Goal: Book appointment/travel/reservation

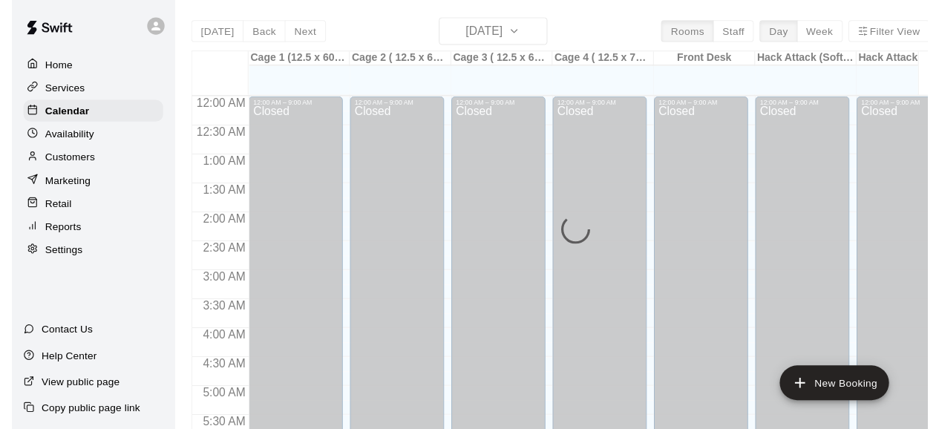
scroll to position [688, 0]
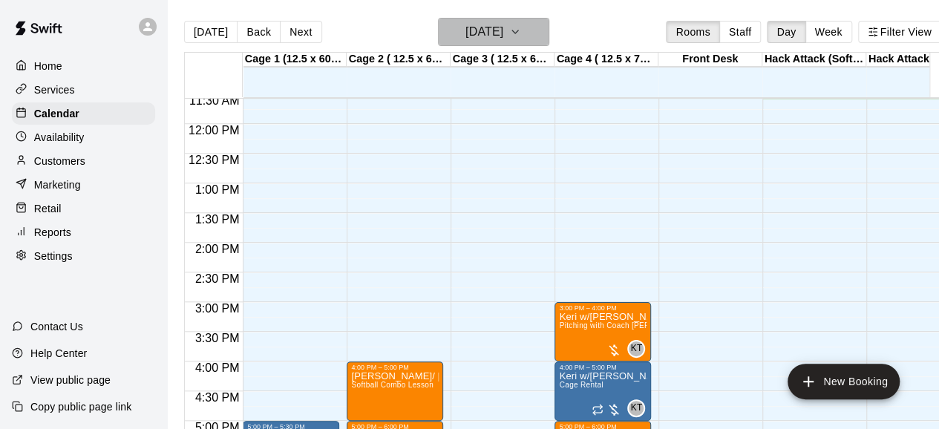
click at [503, 30] on h6 "[DATE]" at bounding box center [485, 32] width 38 height 21
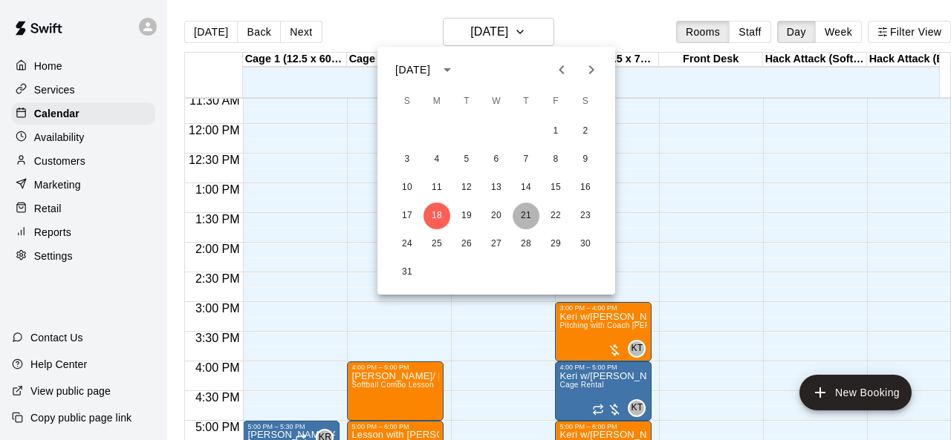
click at [529, 221] on button "21" at bounding box center [525, 216] width 27 height 27
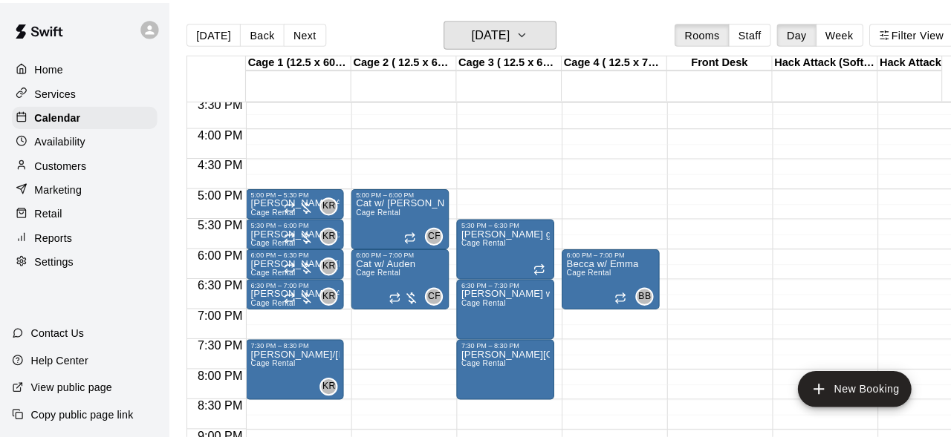
scroll to position [925, 0]
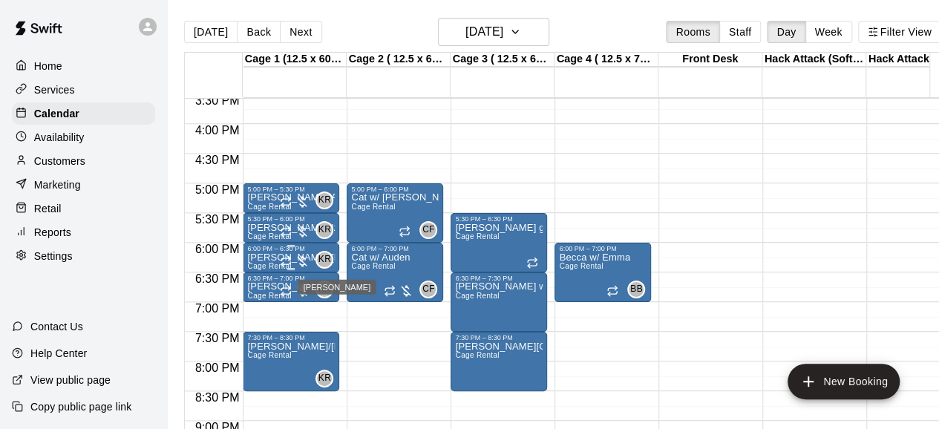
click at [325, 257] on span "KR" at bounding box center [325, 259] width 13 height 15
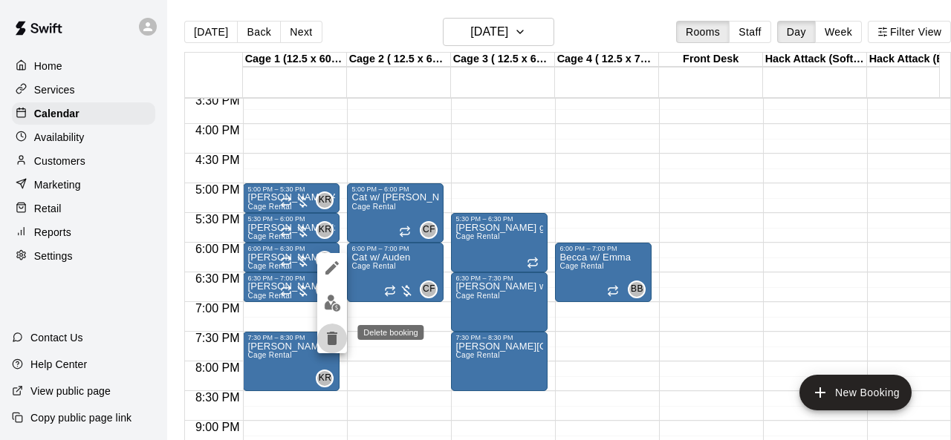
click at [324, 339] on icon "delete" at bounding box center [332, 339] width 18 height 18
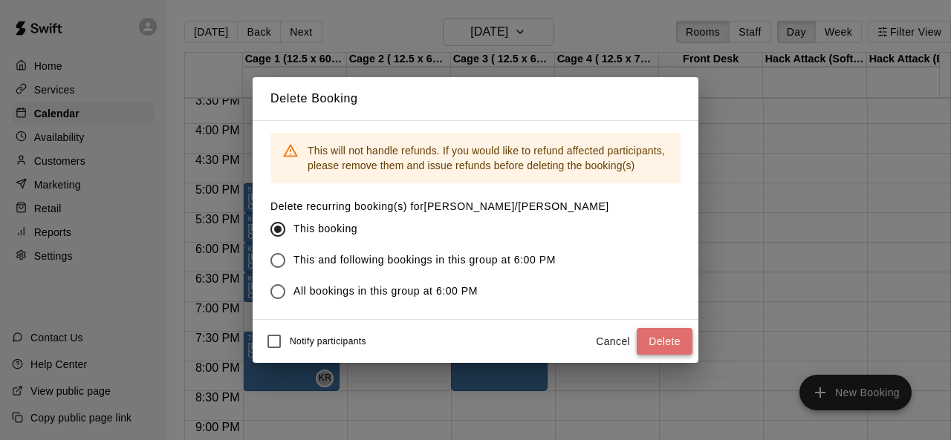
click at [662, 344] on button "Delete" at bounding box center [664, 341] width 56 height 27
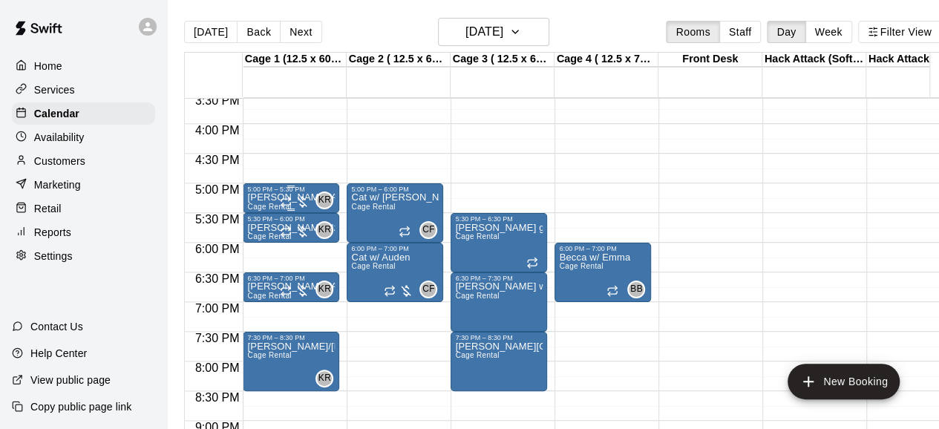
click at [310, 202] on div "KR 0" at bounding box center [306, 201] width 53 height 18
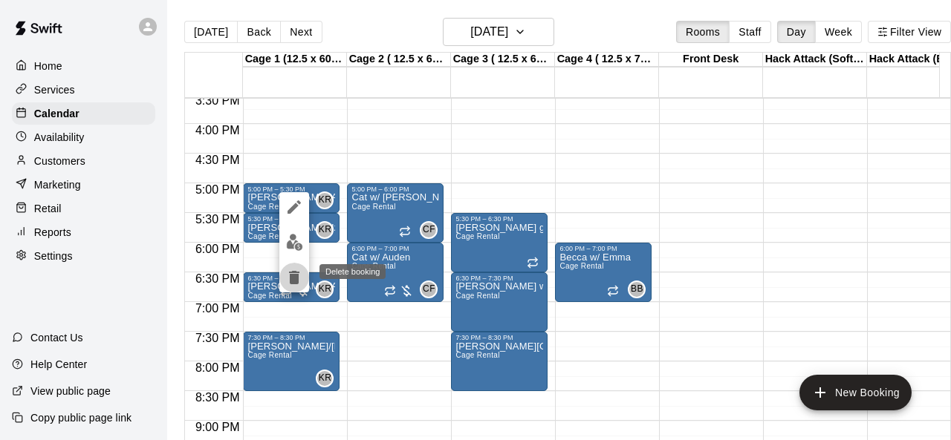
click at [297, 276] on icon "delete" at bounding box center [294, 277] width 10 height 13
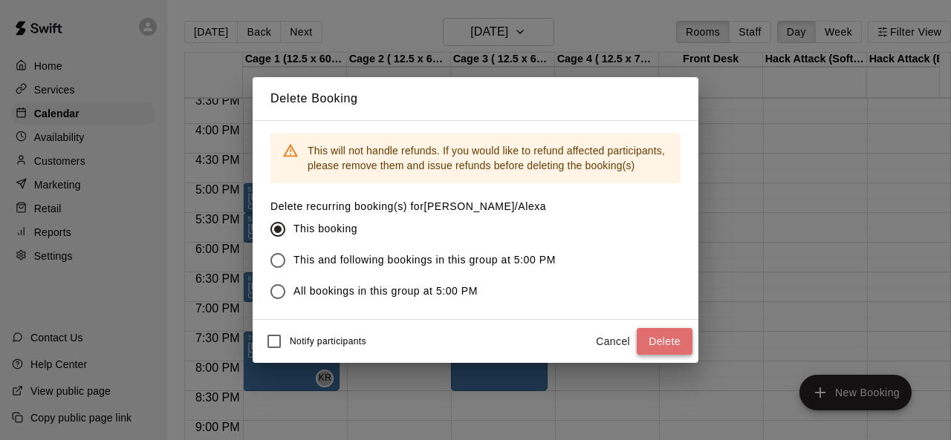
click at [664, 336] on button "Delete" at bounding box center [664, 341] width 56 height 27
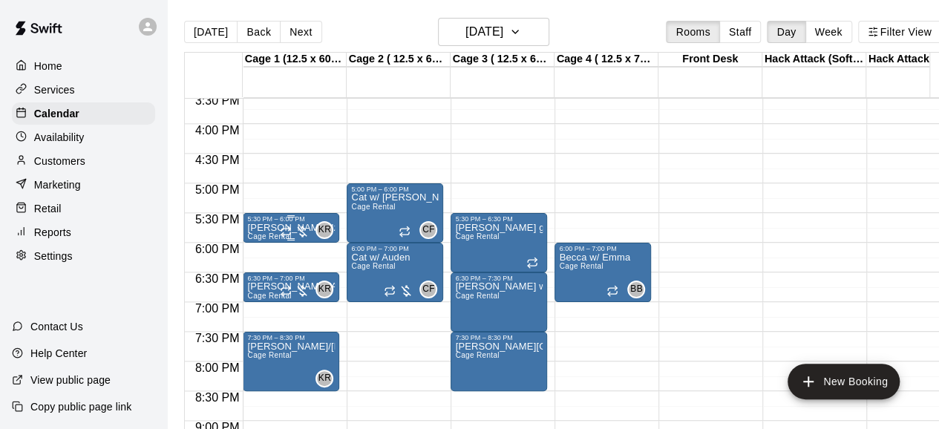
click at [295, 221] on div "KR 0" at bounding box center [306, 230] width 53 height 18
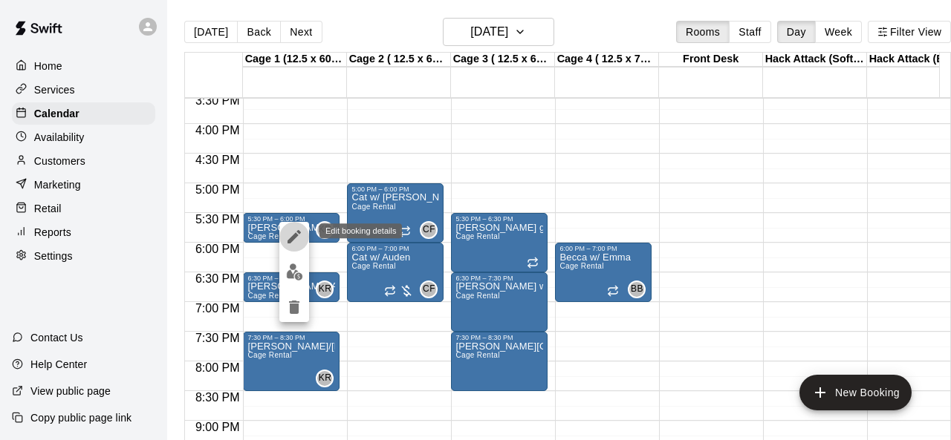
click at [289, 239] on icon "edit" at bounding box center [293, 236] width 13 height 13
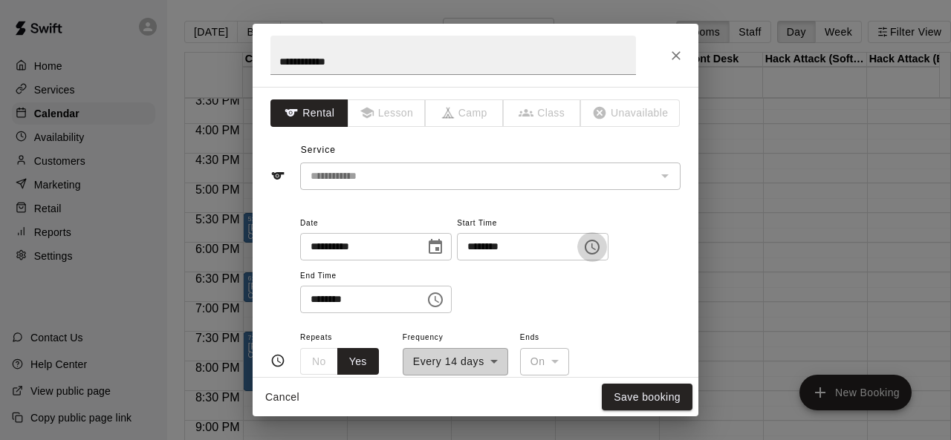
click at [607, 252] on button "Choose time, selected time is 5:30 PM" at bounding box center [592, 247] width 30 height 30
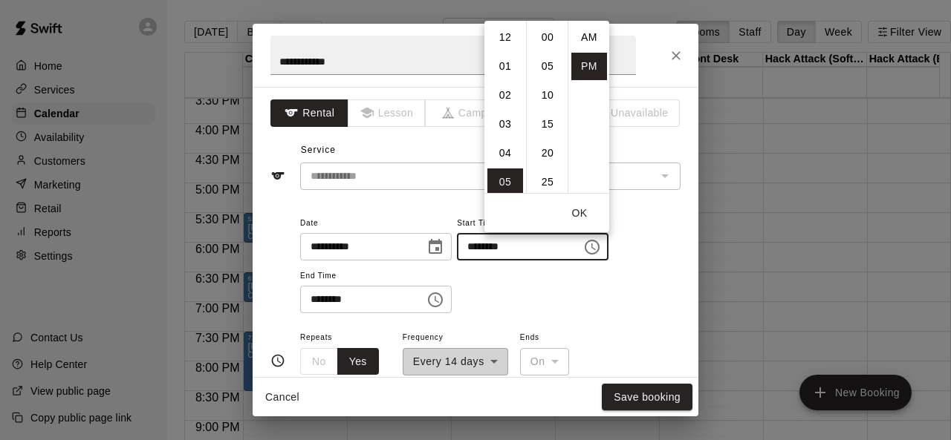
scroll to position [27, 0]
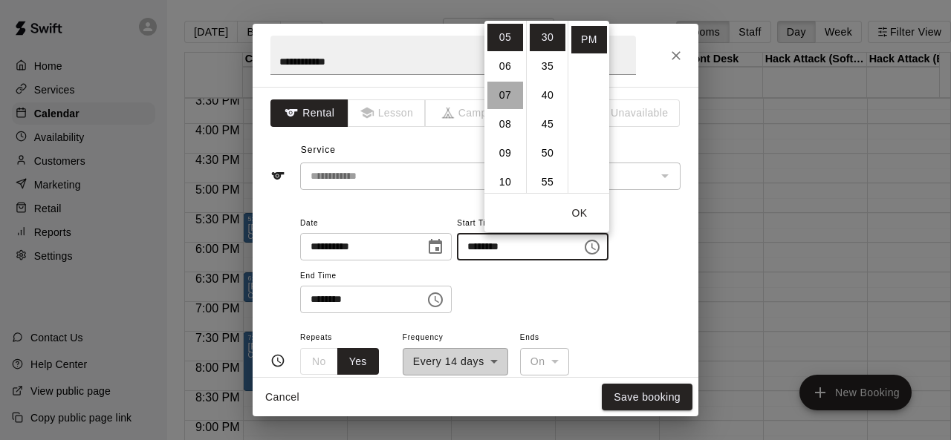
click at [505, 94] on li "07" at bounding box center [505, 95] width 36 height 27
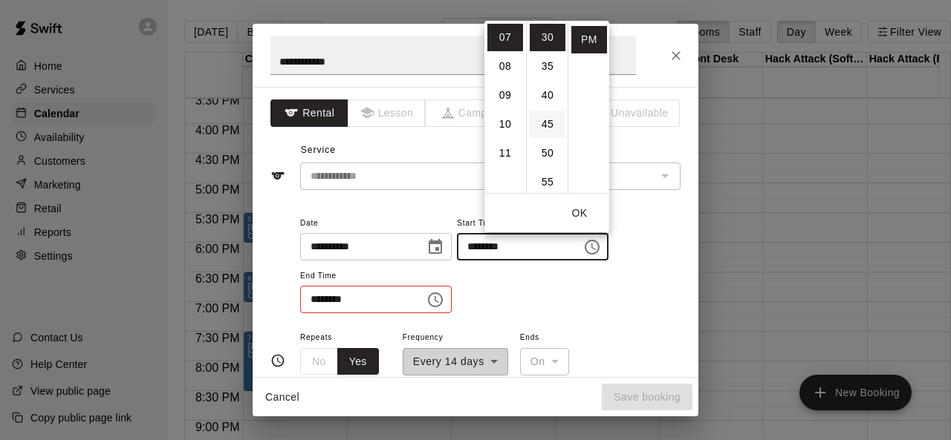
scroll to position [0, 0]
click at [545, 36] on li "00" at bounding box center [547, 37] width 36 height 27
type input "********"
click at [444, 298] on icon "Choose time, selected time is 6:00 PM" at bounding box center [435, 300] width 18 height 18
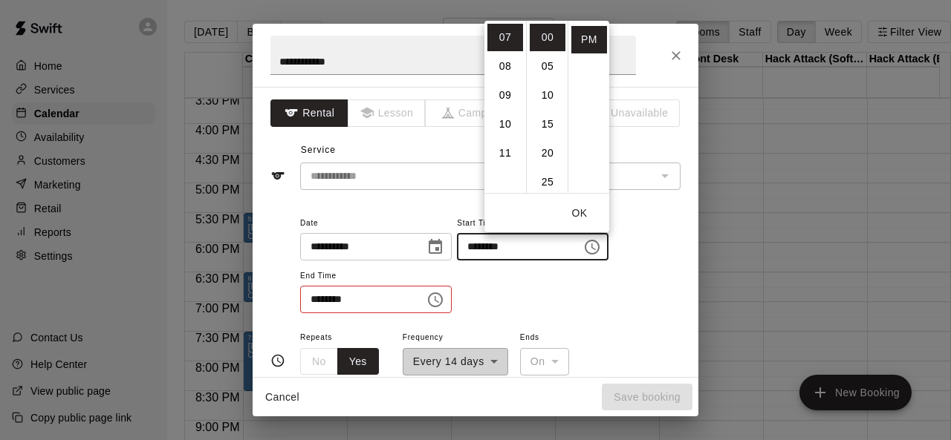
click li "07"
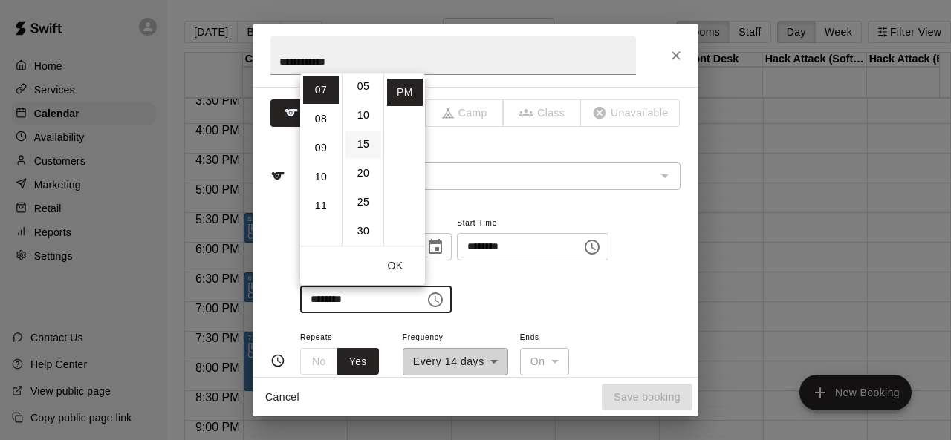
scroll to position [38, 0]
click at [362, 221] on li "30" at bounding box center [363, 225] width 36 height 27
type input "********"
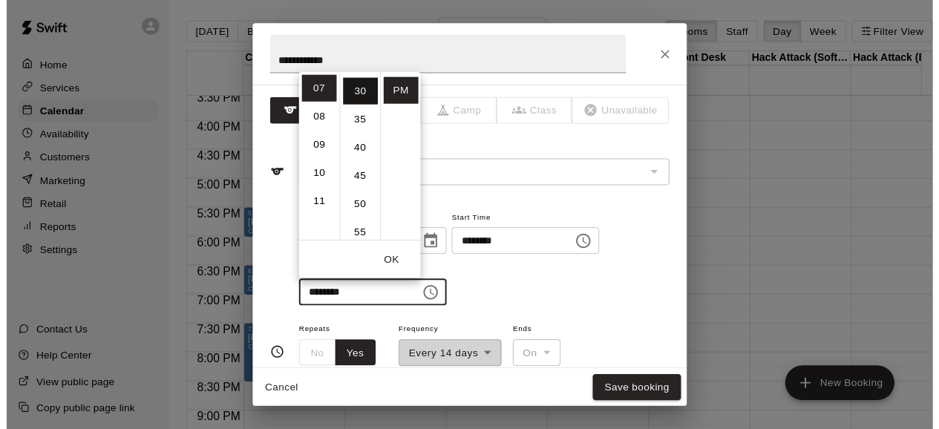
scroll to position [174, 0]
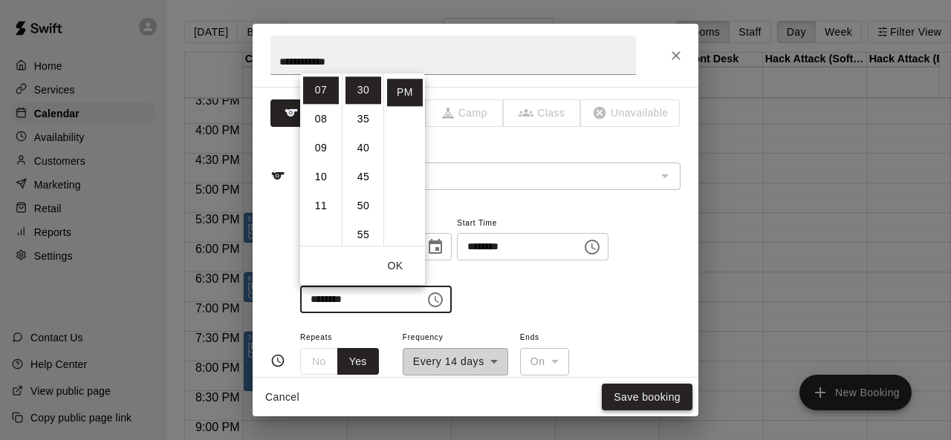
click at [635, 399] on button "Save booking" at bounding box center [646, 397] width 91 height 27
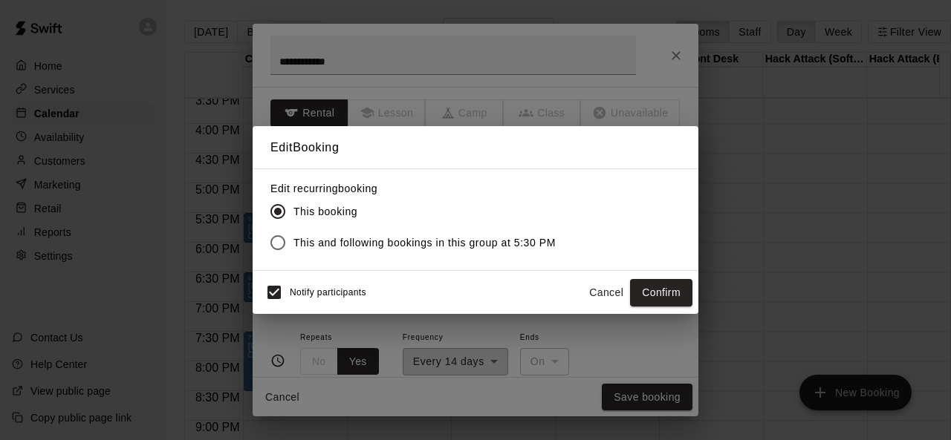
click at [277, 267] on div "Edit recurring booking This booking This and following bookings in this group a…" at bounding box center [475, 220] width 446 height 102
click at [676, 293] on button "Confirm" at bounding box center [661, 292] width 62 height 27
